Goal: Check status: Check status

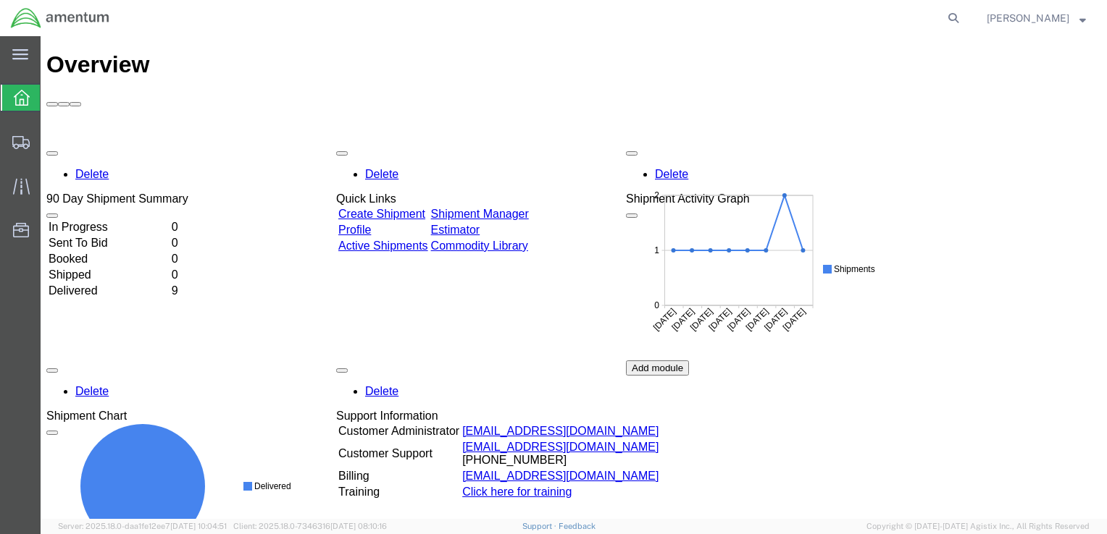
click at [100, 268] on td "Shipped" at bounding box center [109, 275] width 122 height 14
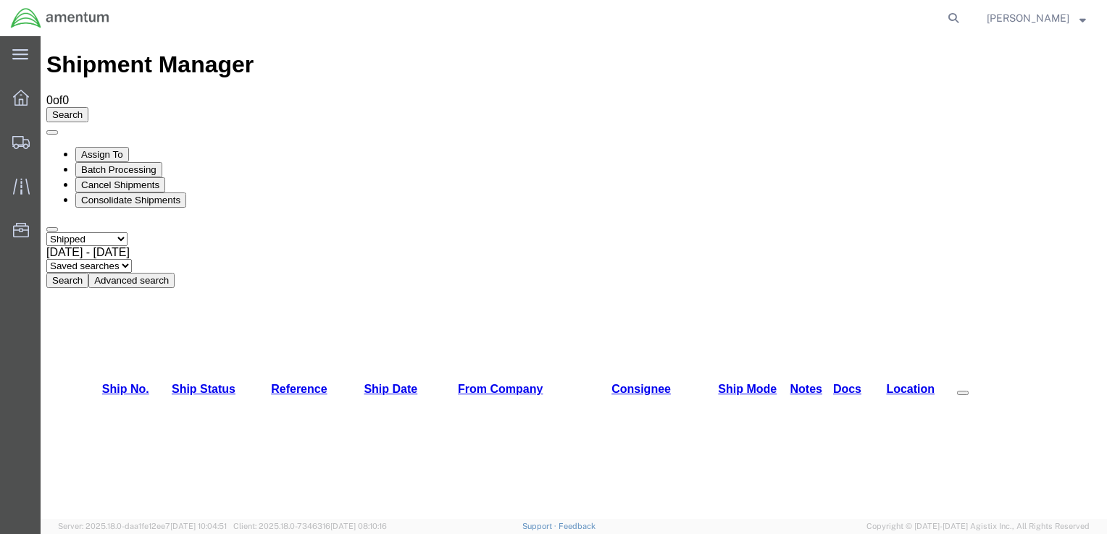
click at [130, 246] on b at bounding box center [130, 252] width 0 height 12
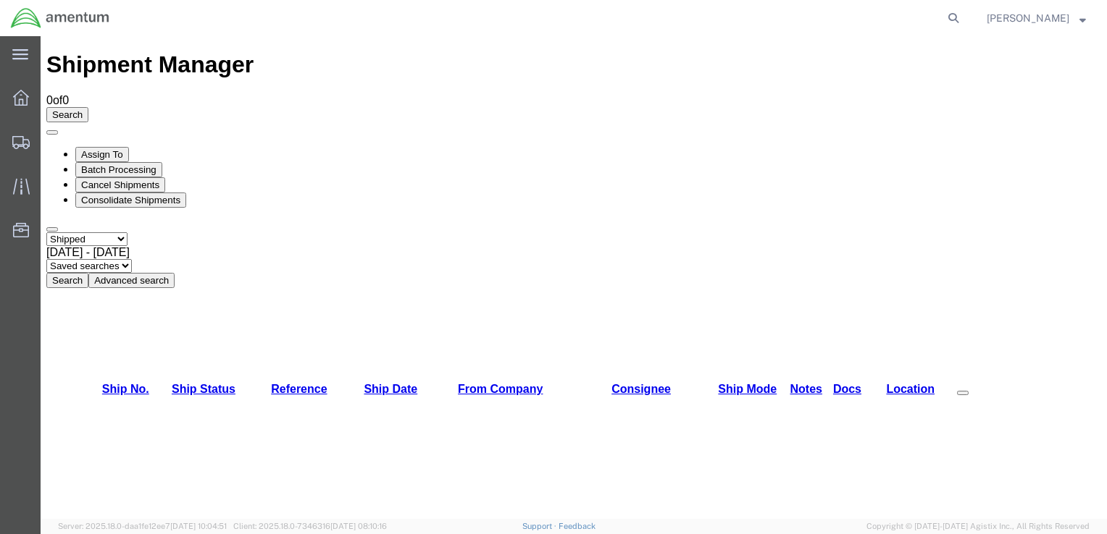
click at [307, 246] on div "[DATE] - [DATE]" at bounding box center [573, 252] width 1054 height 13
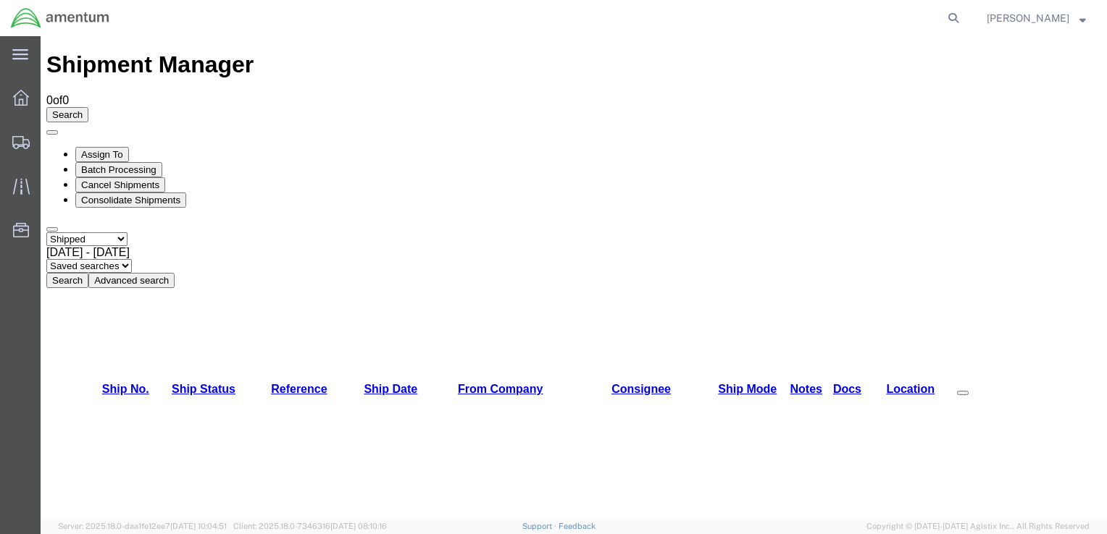
click at [175, 273] on button "Advanced search" at bounding box center [131, 280] width 86 height 15
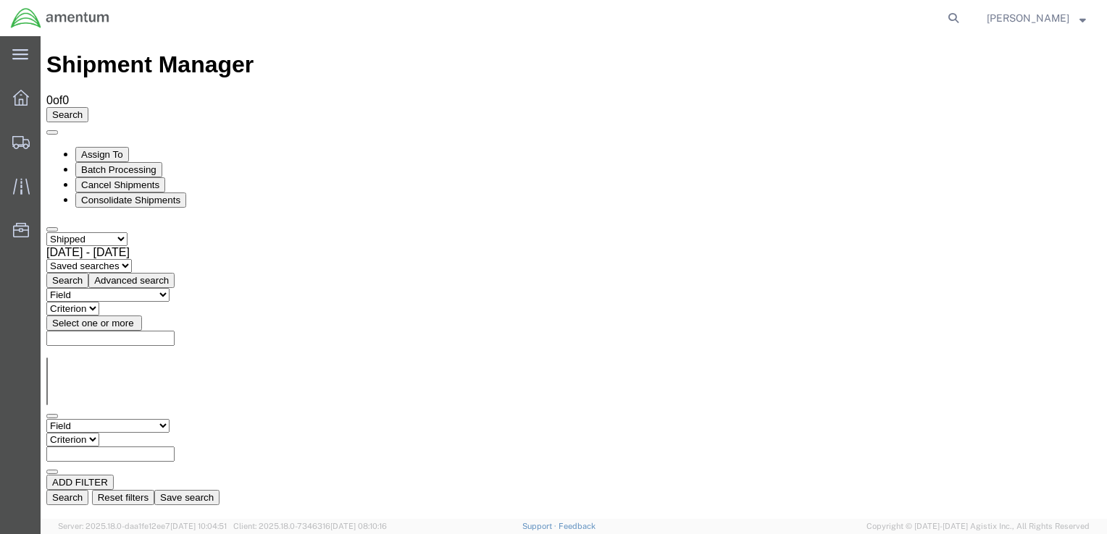
click at [169, 419] on select "Field Account Account Carrier Identifier Actual Delivery Date Actual Ship Date …" at bounding box center [107, 426] width 123 height 14
select select "createDate"
click at [46, 419] on select "Field Account Account Carrier Identifier Actual Delivery Date Actual Ship Date …" at bounding box center [107, 426] width 123 height 14
click at [112, 433] on select "Criterion equal greater is blank is not blank lesser" at bounding box center [78, 440] width 65 height 14
